Goal: Task Accomplishment & Management: Manage account settings

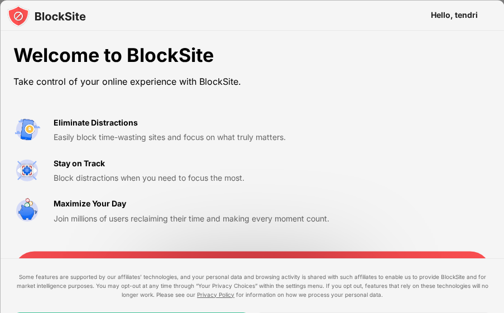
click at [56, 16] on img at bounding box center [46, 15] width 79 height 22
click at [124, 137] on div "Easily block time-wasting sites and focus on what truly matters." at bounding box center [192, 137] width 276 height 12
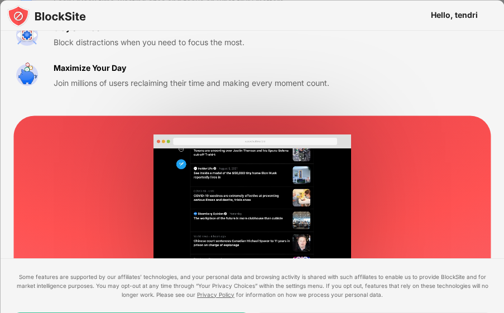
scroll to position [189, 0]
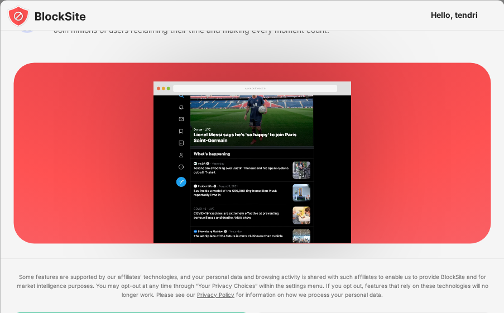
click at [301, 155] on video at bounding box center [251, 162] width 437 height 162
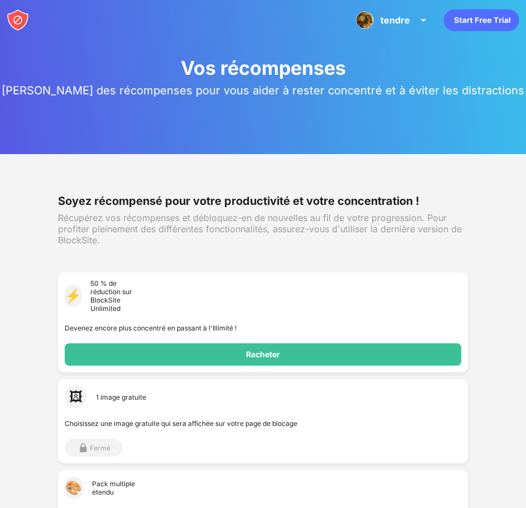
click at [472, 22] on g "animation" at bounding box center [391, 21] width 161 height 30
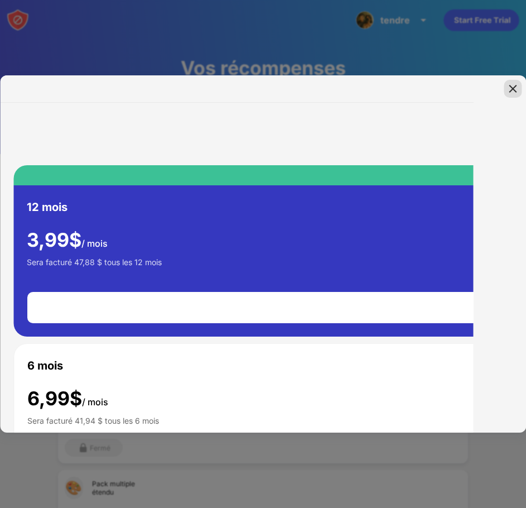
click at [515, 89] on img at bounding box center [512, 88] width 11 height 11
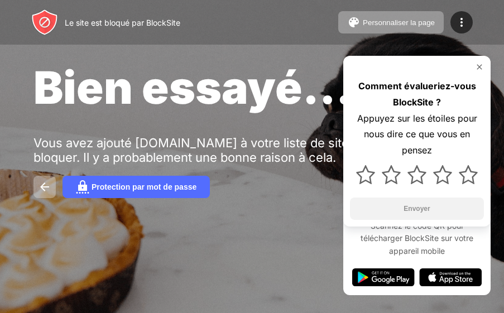
click at [200, 75] on font "Bien essayé..." at bounding box center [192, 87] width 319 height 54
click at [482, 66] on img at bounding box center [479, 66] width 9 height 9
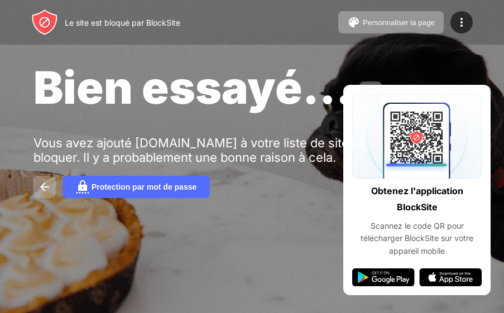
click at [46, 190] on img at bounding box center [44, 186] width 13 height 13
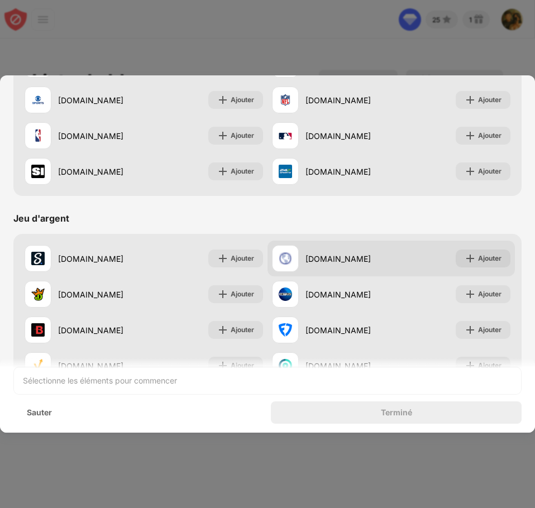
scroll to position [1170, 0]
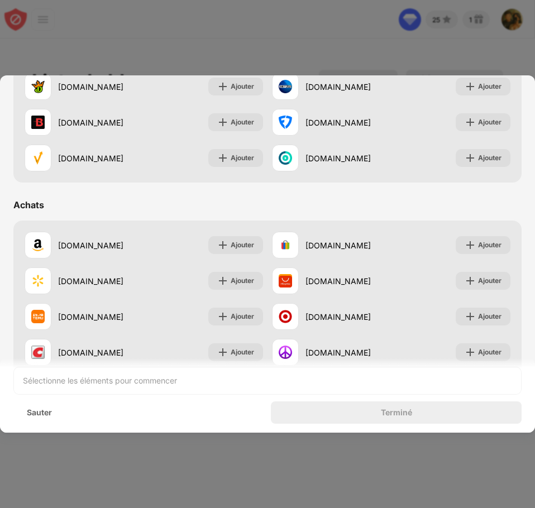
click at [210, 468] on div at bounding box center [267, 254] width 535 height 508
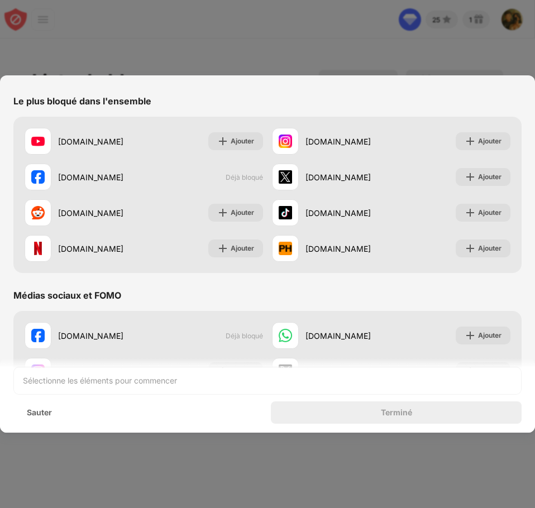
scroll to position [0, 0]
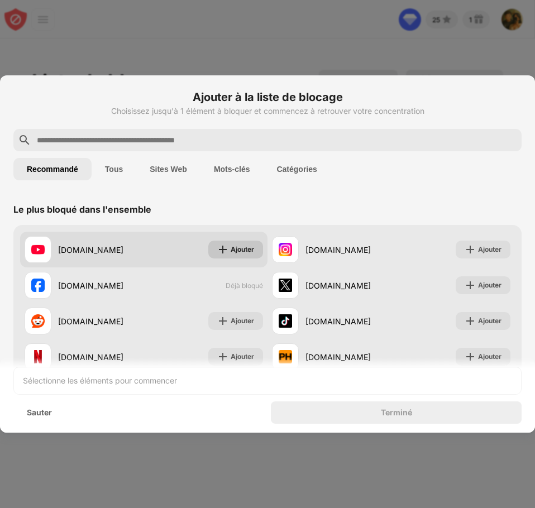
click at [231, 252] on font "Ajouter" at bounding box center [241, 249] width 23 height 8
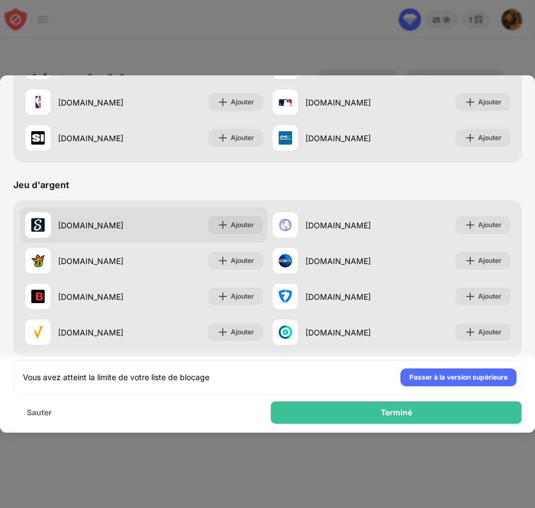
scroll to position [1170, 0]
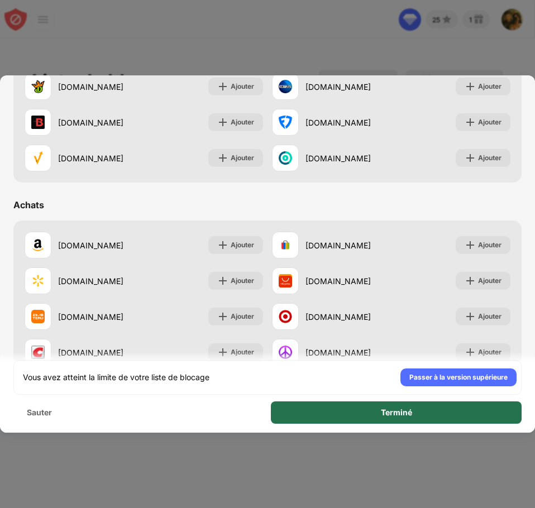
click at [329, 416] on div "Terminé" at bounding box center [396, 412] width 251 height 22
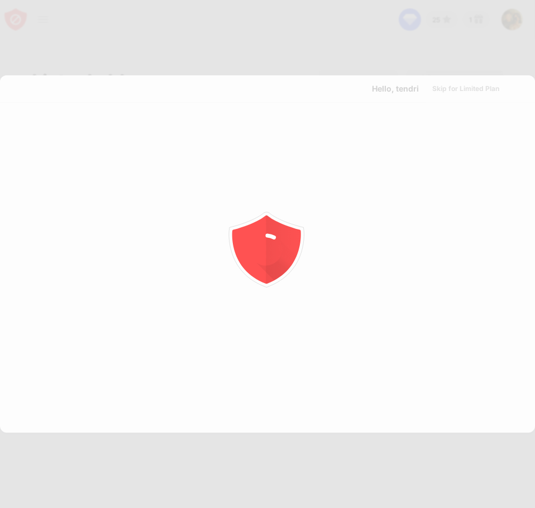
scroll to position [0, 0]
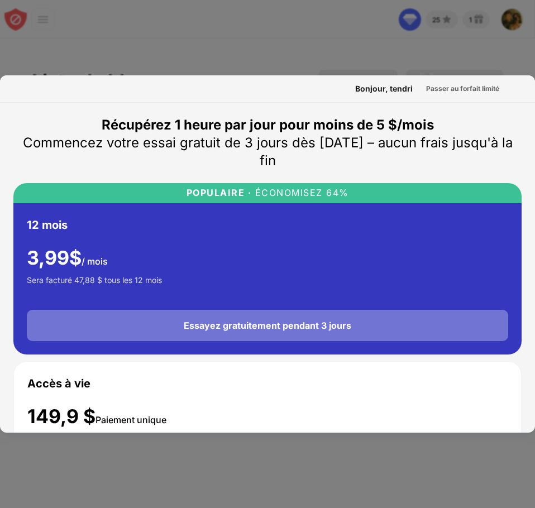
click at [257, 325] on font "Essayez gratuitement pendant 3 jours" at bounding box center [267, 325] width 167 height 11
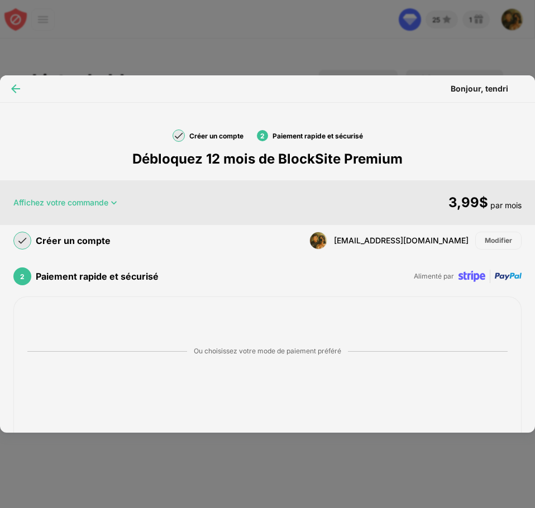
click at [14, 91] on img at bounding box center [15, 88] width 11 height 11
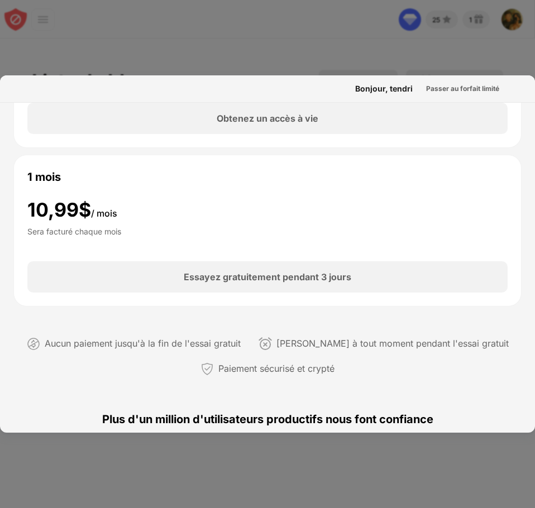
scroll to position [502, 0]
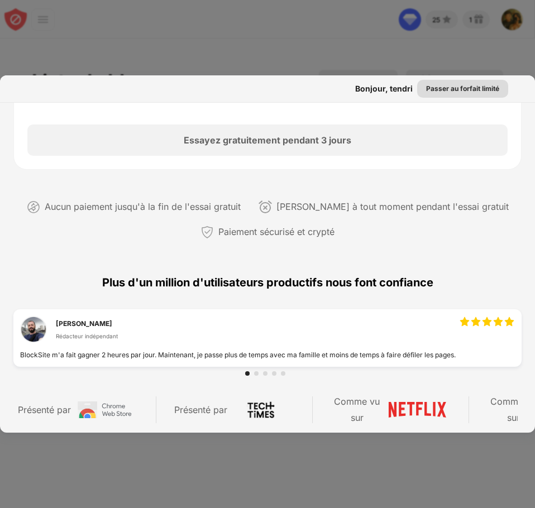
click at [447, 90] on font "Passer au forfait limité" at bounding box center [462, 88] width 73 height 8
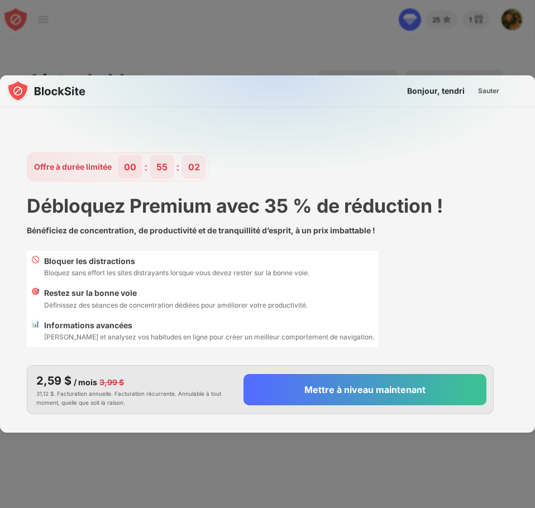
scroll to position [27, 0]
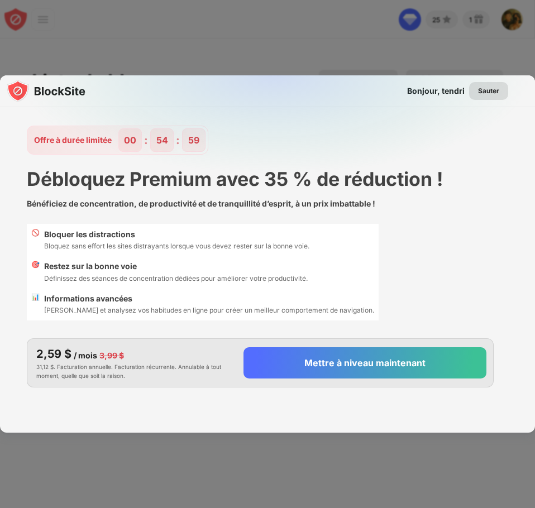
click at [480, 90] on font "Sauter" at bounding box center [488, 90] width 21 height 8
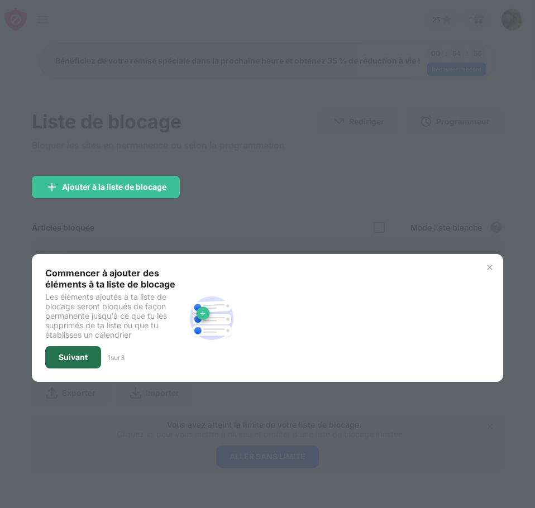
click at [66, 362] on div "Suivant" at bounding box center [73, 357] width 56 height 22
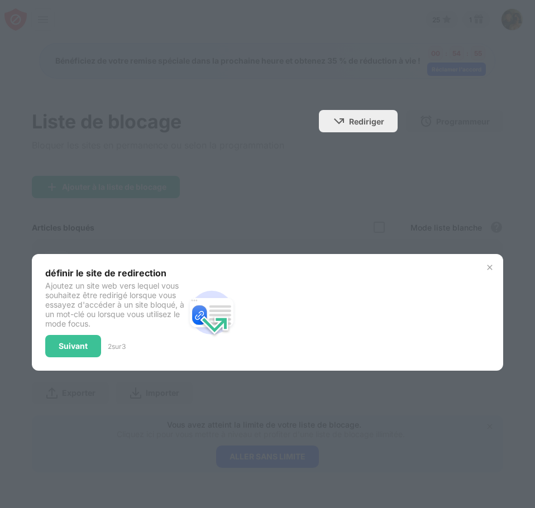
click at [66, 362] on div "définir le site de redirection Ajoutez un site web vers lequel vous souhaitez ê…" at bounding box center [267, 312] width 470 height 117
click at [67, 355] on div "Suivant" at bounding box center [73, 346] width 56 height 22
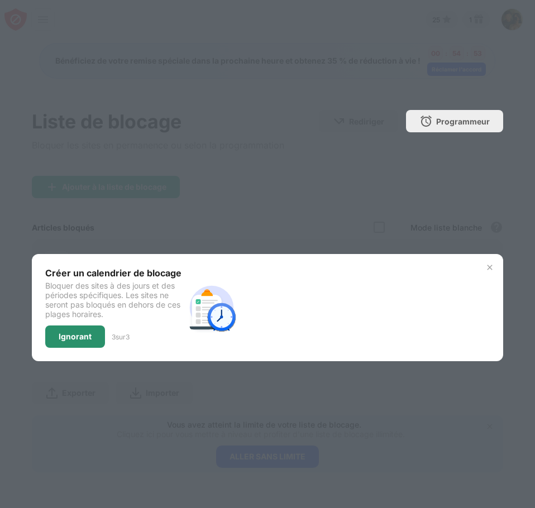
click at [70, 340] on font "Ignorant" at bounding box center [75, 335] width 33 height 9
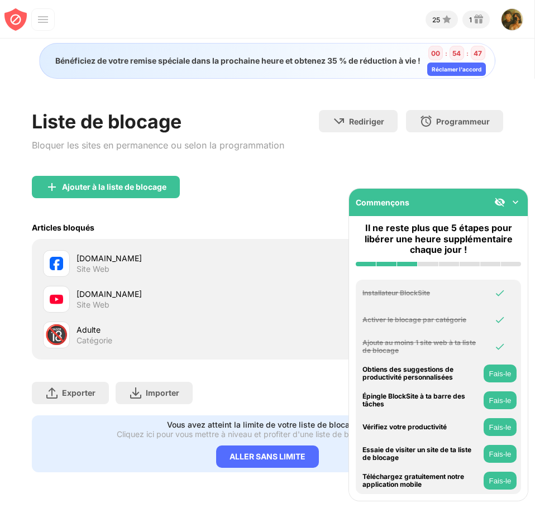
click at [513, 202] on img at bounding box center [514, 201] width 11 height 11
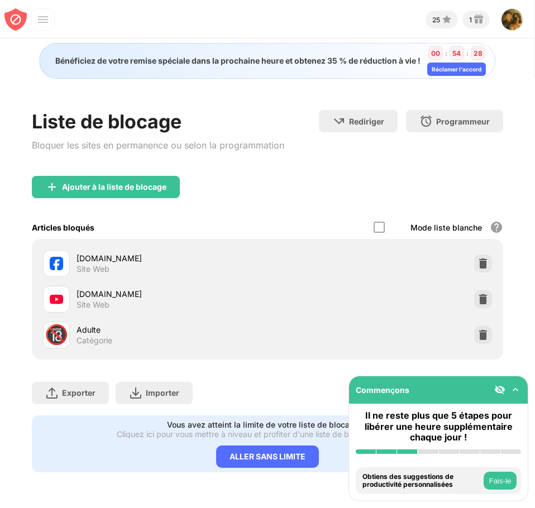
click at [493, 474] on button "Fais-le" at bounding box center [499, 481] width 33 height 18
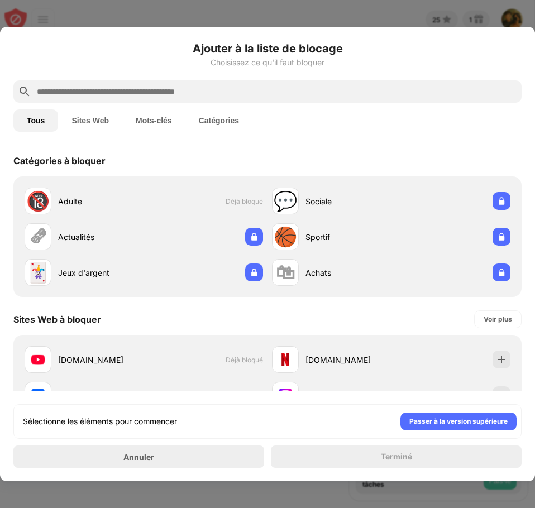
click at [156, 123] on font "Mots-clés" at bounding box center [154, 120] width 36 height 9
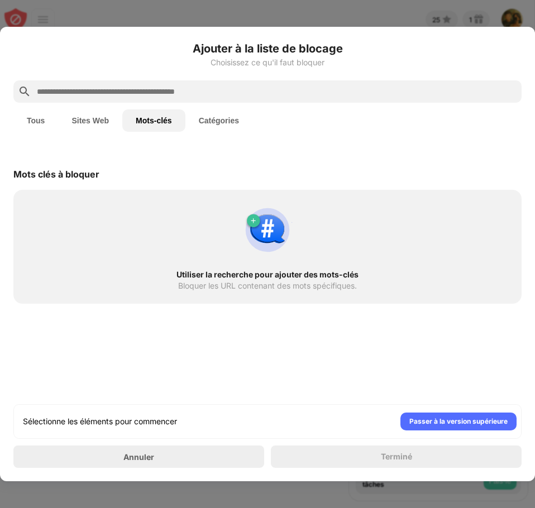
click at [209, 115] on button "Catégories" at bounding box center [218, 120] width 67 height 22
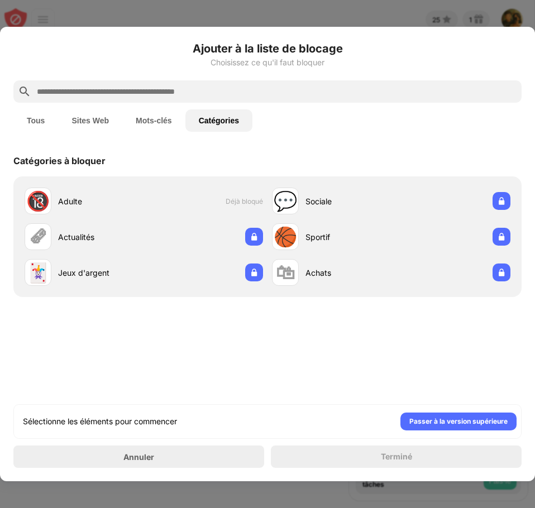
click at [81, 124] on font "Sites Web" at bounding box center [89, 120] width 37 height 9
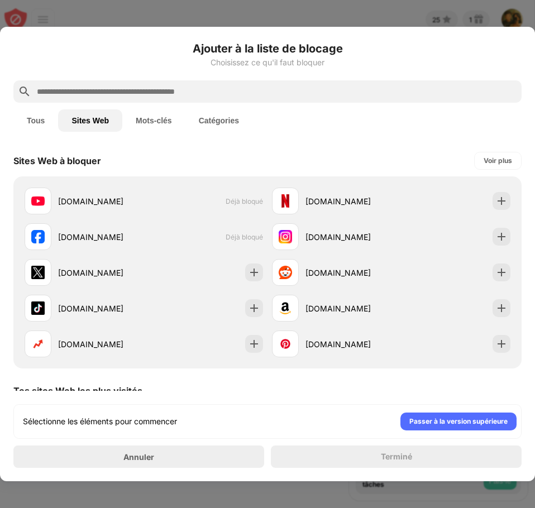
scroll to position [161, 0]
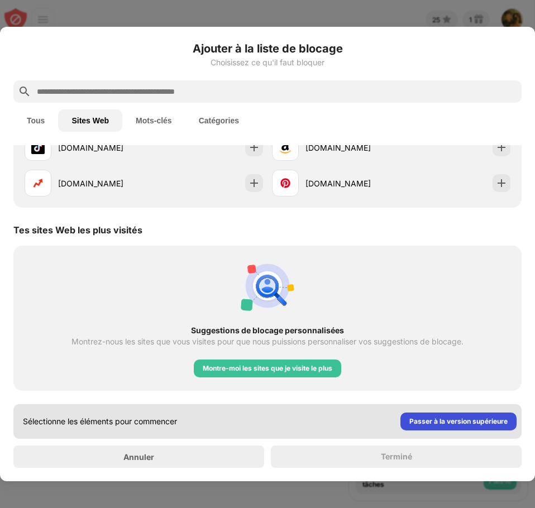
click at [432, 422] on font "Passer à la version supérieure" at bounding box center [458, 421] width 98 height 8
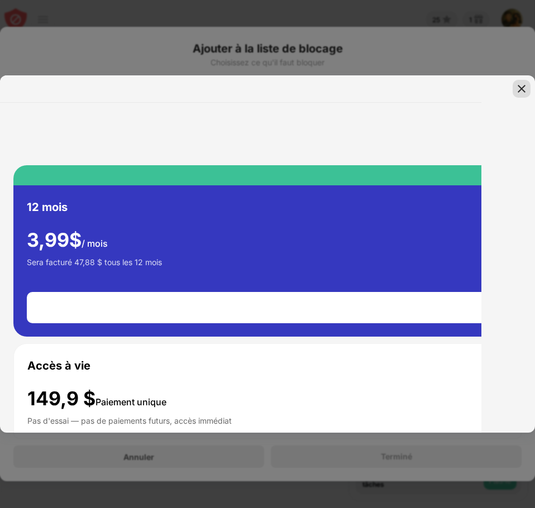
click at [518, 86] on img at bounding box center [521, 88] width 11 height 11
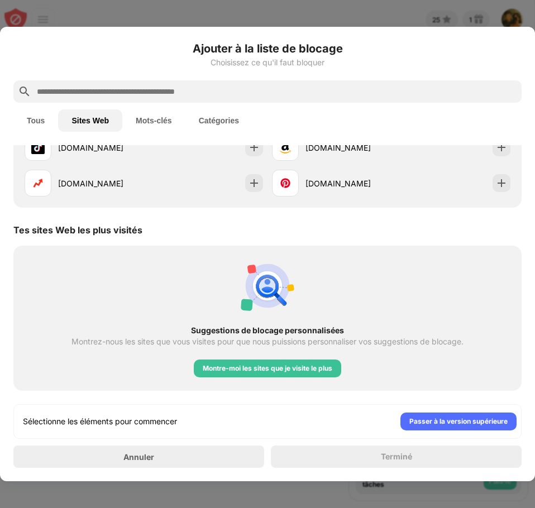
click at [373, 465] on div "Terminé" at bounding box center [396, 456] width 251 height 22
click at [304, 366] on font "Montre-moi les sites que je visite le plus" at bounding box center [267, 368] width 129 height 8
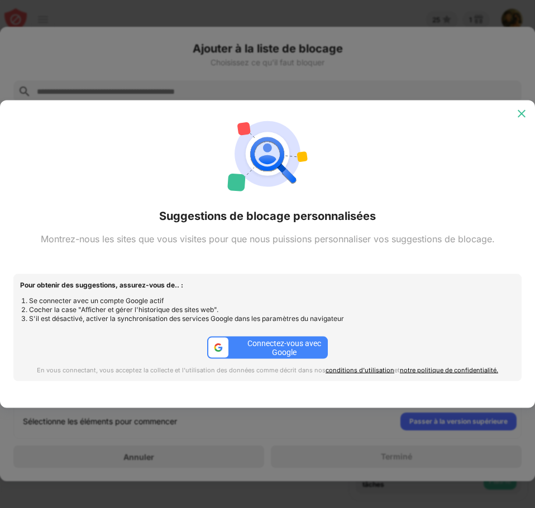
click at [522, 110] on img at bounding box center [521, 113] width 11 height 11
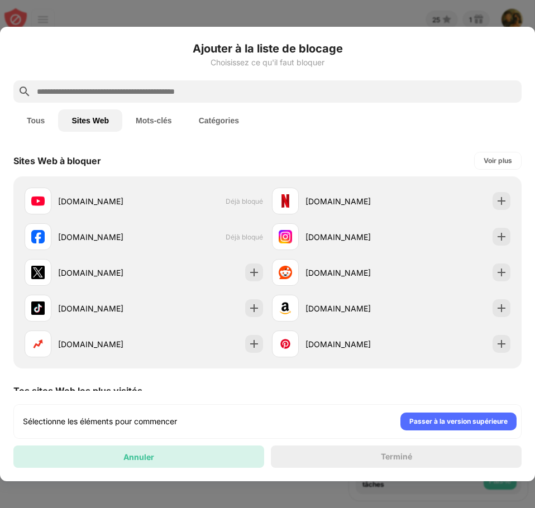
click at [210, 452] on div "Annuler" at bounding box center [138, 456] width 251 height 22
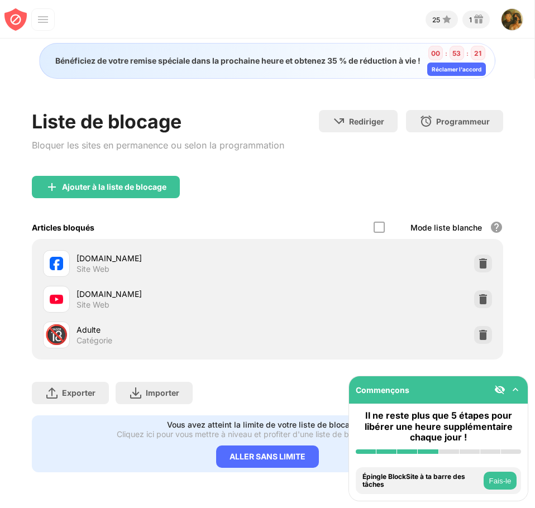
click at [319, 315] on div "youtube.com Site Web" at bounding box center [267, 299] width 457 height 36
click at [517, 389] on img at bounding box center [514, 389] width 11 height 11
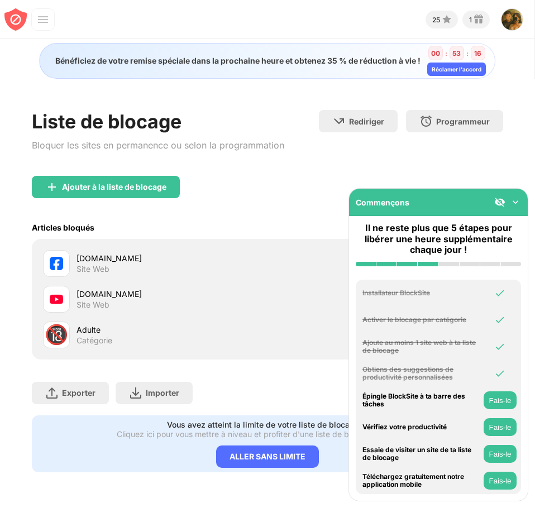
click at [499, 430] on font "Fais-le" at bounding box center [500, 427] width 22 height 8
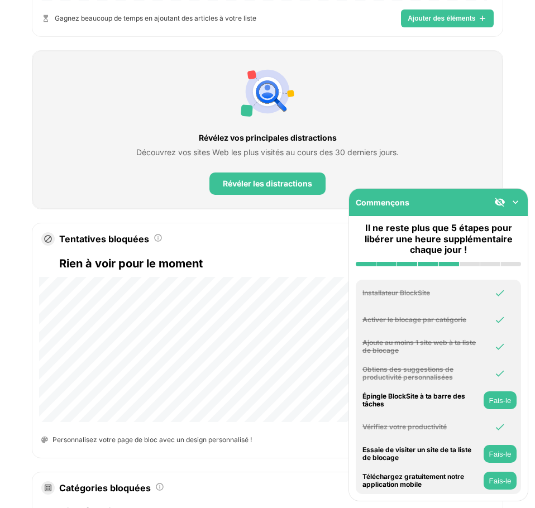
scroll to position [1041, 0]
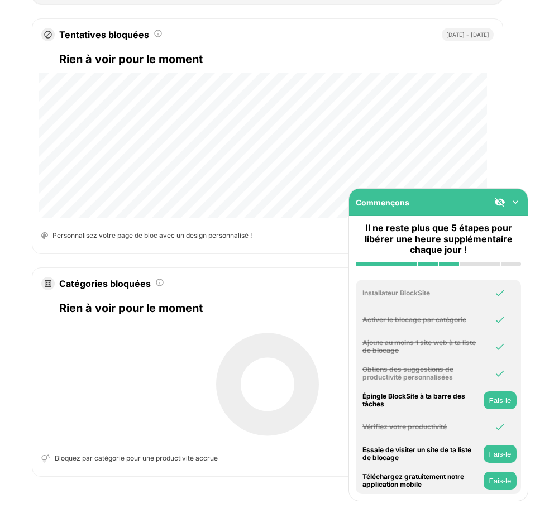
click at [497, 451] on font "Fais-le" at bounding box center [500, 454] width 22 height 8
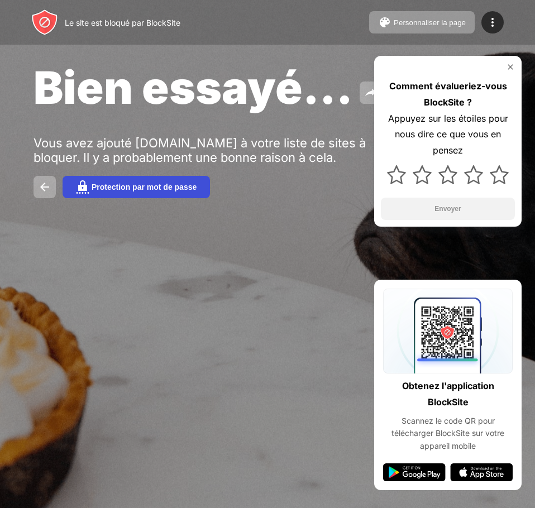
click at [146, 189] on font "Protection par mot de passe" at bounding box center [144, 186] width 105 height 9
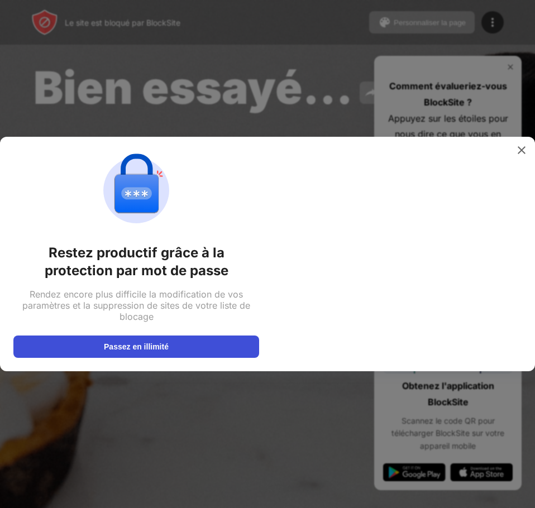
click at [183, 340] on button "Passez en illimité" at bounding box center [136, 346] width 246 height 22
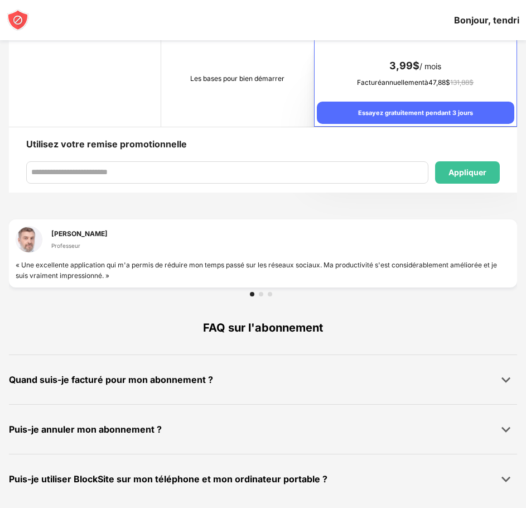
scroll to position [725, 0]
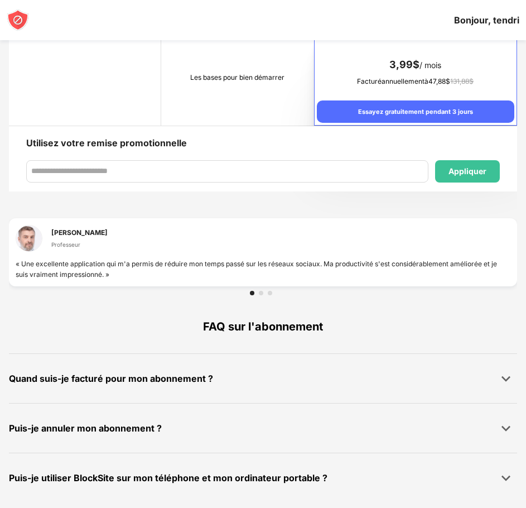
click at [258, 293] on div at bounding box center [263, 293] width 27 height 4
click at [262, 293] on div at bounding box center [261, 293] width 4 height 4
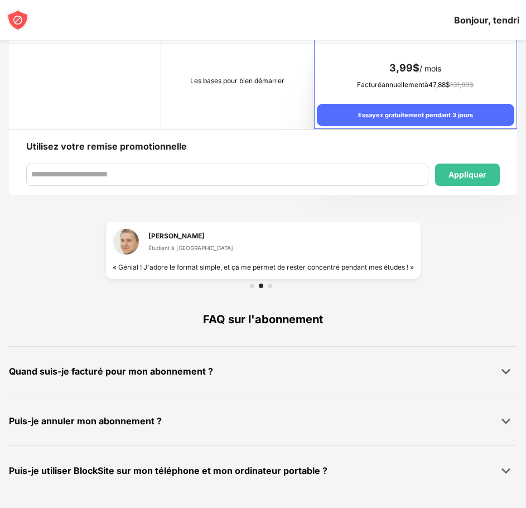
click at [270, 284] on div at bounding box center [270, 285] width 4 height 4
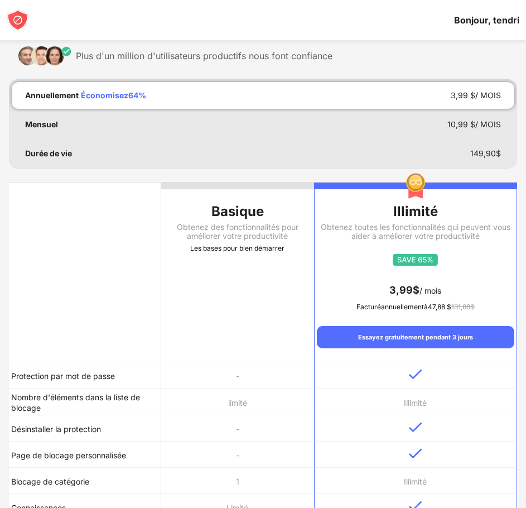
scroll to position [0, 0]
